Goal: Use online tool/utility

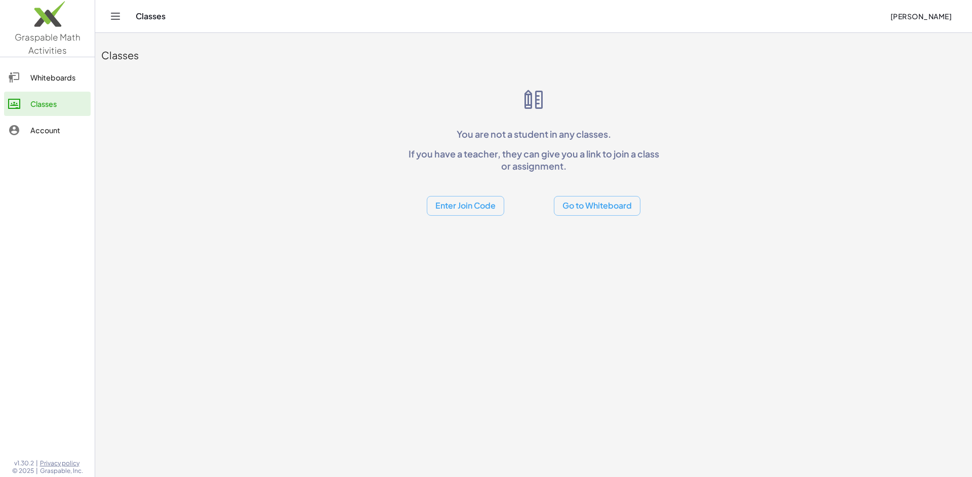
click at [591, 210] on button "Go to Whiteboard" at bounding box center [597, 206] width 87 height 20
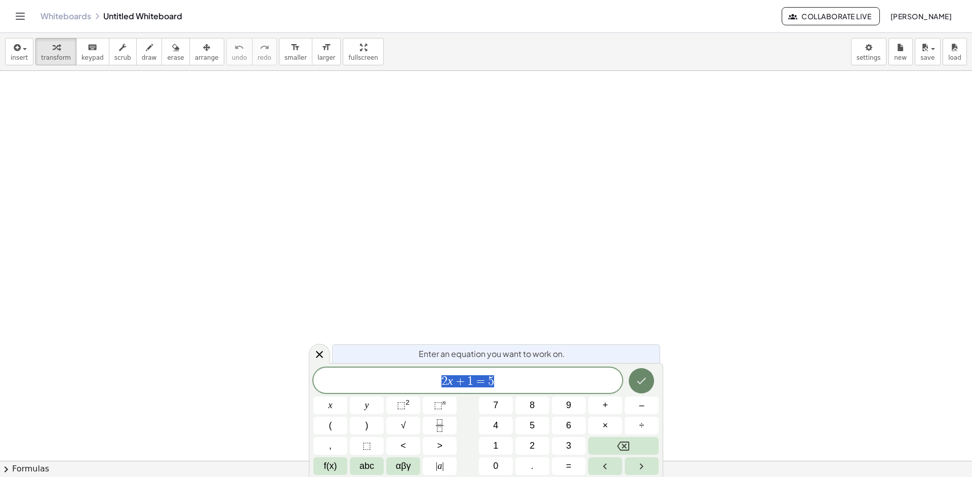
click at [647, 386] on icon "Done" at bounding box center [642, 381] width 12 height 12
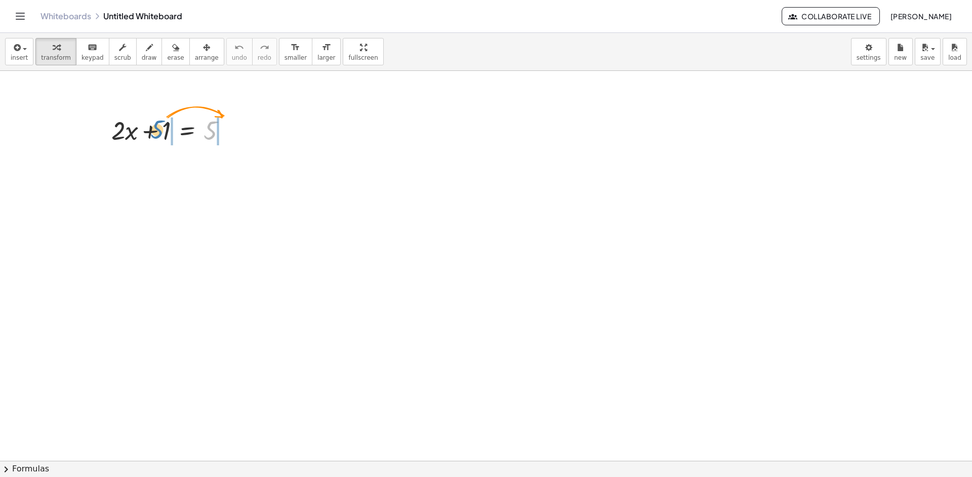
drag, startPoint x: 213, startPoint y: 127, endPoint x: 161, endPoint y: 127, distance: 51.7
click at [161, 127] on div at bounding box center [173, 129] width 134 height 34
click at [146, 168] on div at bounding box center [173, 164] width 208 height 34
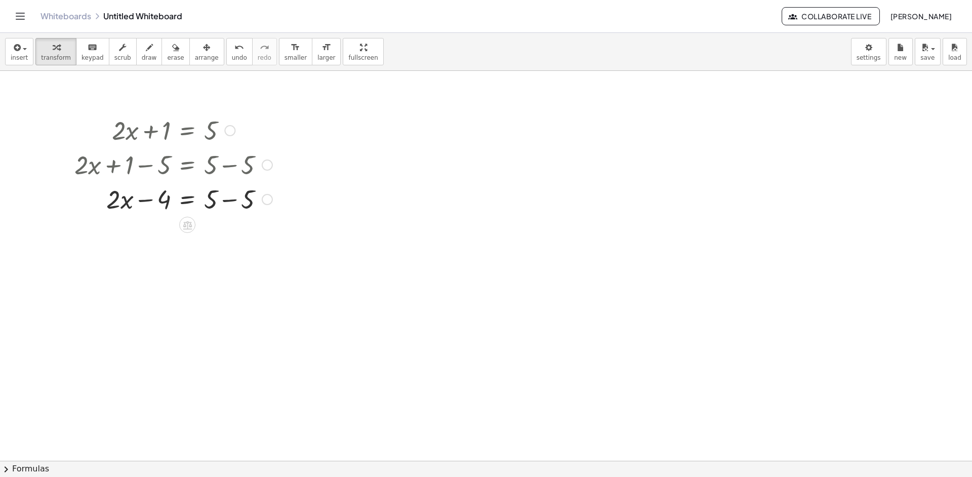
click at [230, 200] on div at bounding box center [173, 198] width 208 height 34
drag, startPoint x: 169, startPoint y: 201, endPoint x: 265, endPoint y: 216, distance: 97.4
click at [265, 216] on div "+ · 2 · x + 1 = 5 + · 2 · x + 1 − 5 = + 5 − 5 + · 2 · x − 4 = + 5 − 5 − 4 + · 2…" at bounding box center [169, 164] width 221 height 108
click at [146, 244] on div at bounding box center [171, 233] width 214 height 34
drag, startPoint x: 153, startPoint y: 269, endPoint x: 221, endPoint y: 275, distance: 67.6
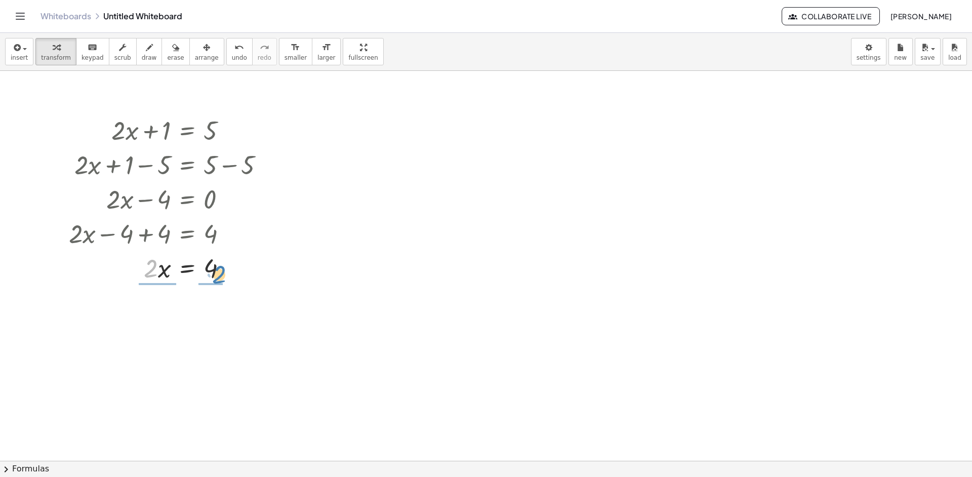
click at [221, 275] on div at bounding box center [171, 267] width 214 height 34
click at [152, 312] on div at bounding box center [171, 310] width 214 height 51
drag, startPoint x: 210, startPoint y: 363, endPoint x: 220, endPoint y: 334, distance: 31.1
click at [210, 363] on div at bounding box center [171, 360] width 214 height 51
click at [187, 385] on icon at bounding box center [187, 386] width 9 height 9
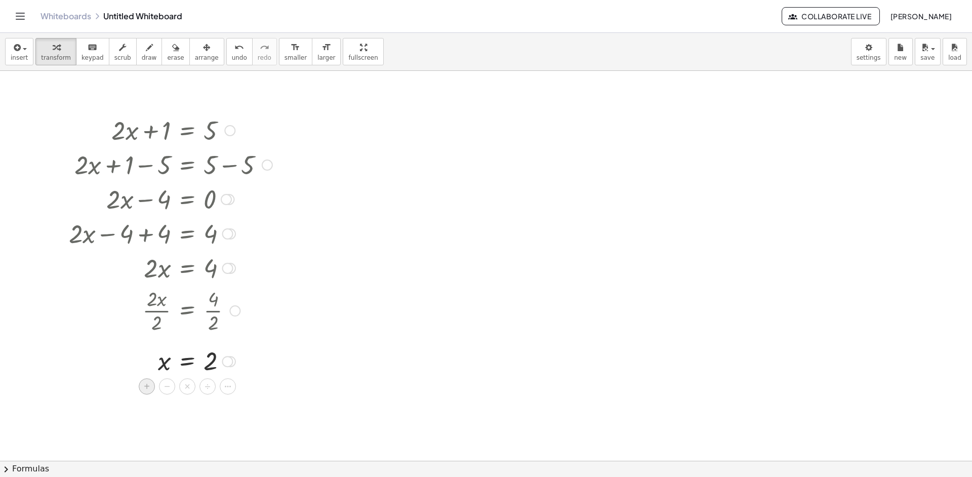
click at [145, 385] on span "+" at bounding box center [147, 386] width 6 height 15
click at [574, 254] on div at bounding box center [486, 461] width 972 height 780
